Goal: Task Accomplishment & Management: Manage account settings

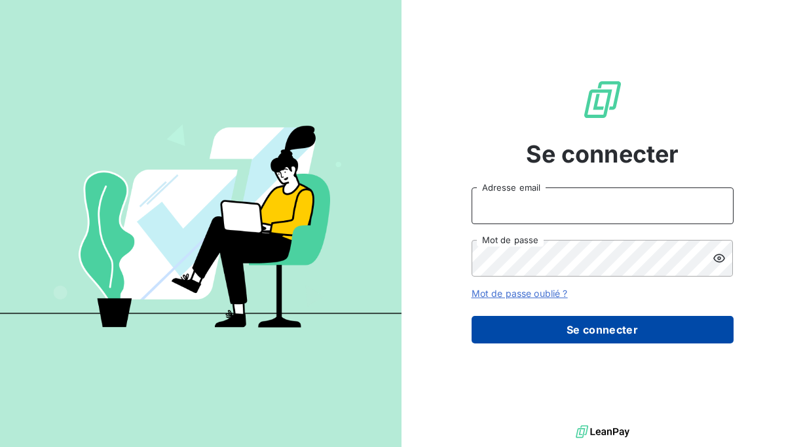
type input "[EMAIL_ADDRESS][DOMAIN_NAME]"
click at [571, 341] on button "Se connecter" at bounding box center [602, 330] width 262 height 28
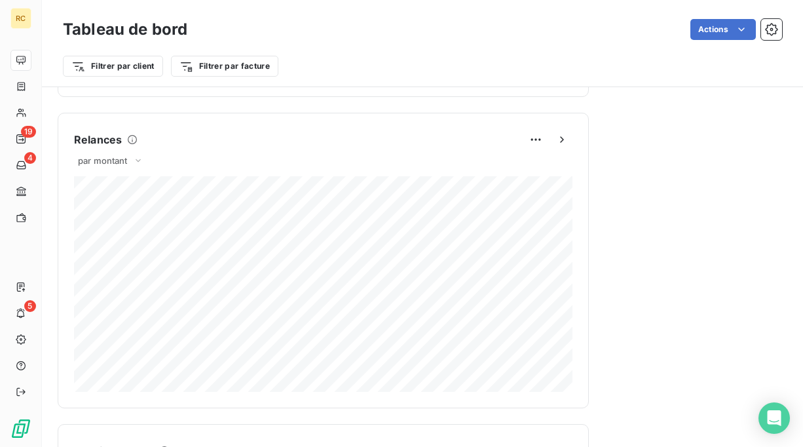
scroll to position [1384, 0]
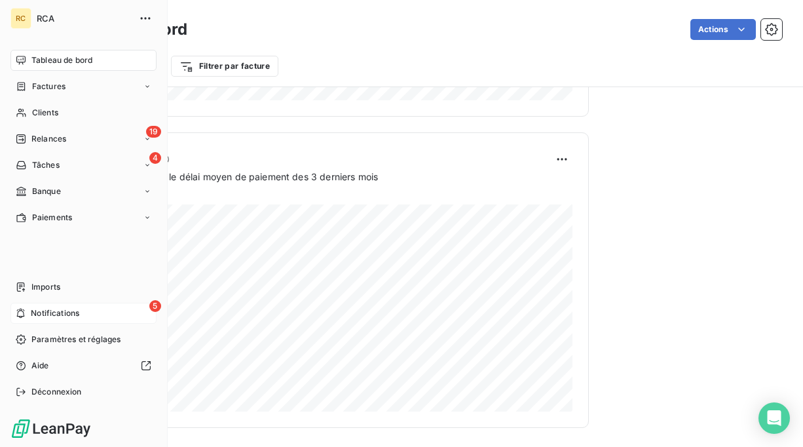
click at [40, 310] on span "Notifications" at bounding box center [55, 313] width 48 height 12
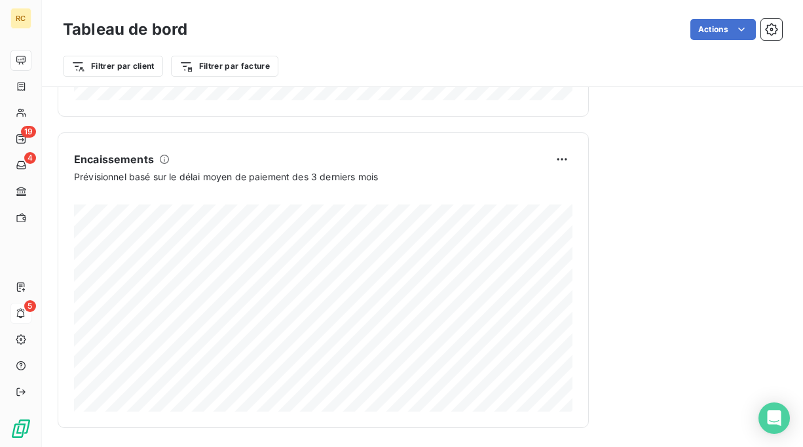
click at [409, 38] on div "Actions" at bounding box center [492, 29] width 579 height 21
